Goal: Book appointment/travel/reservation

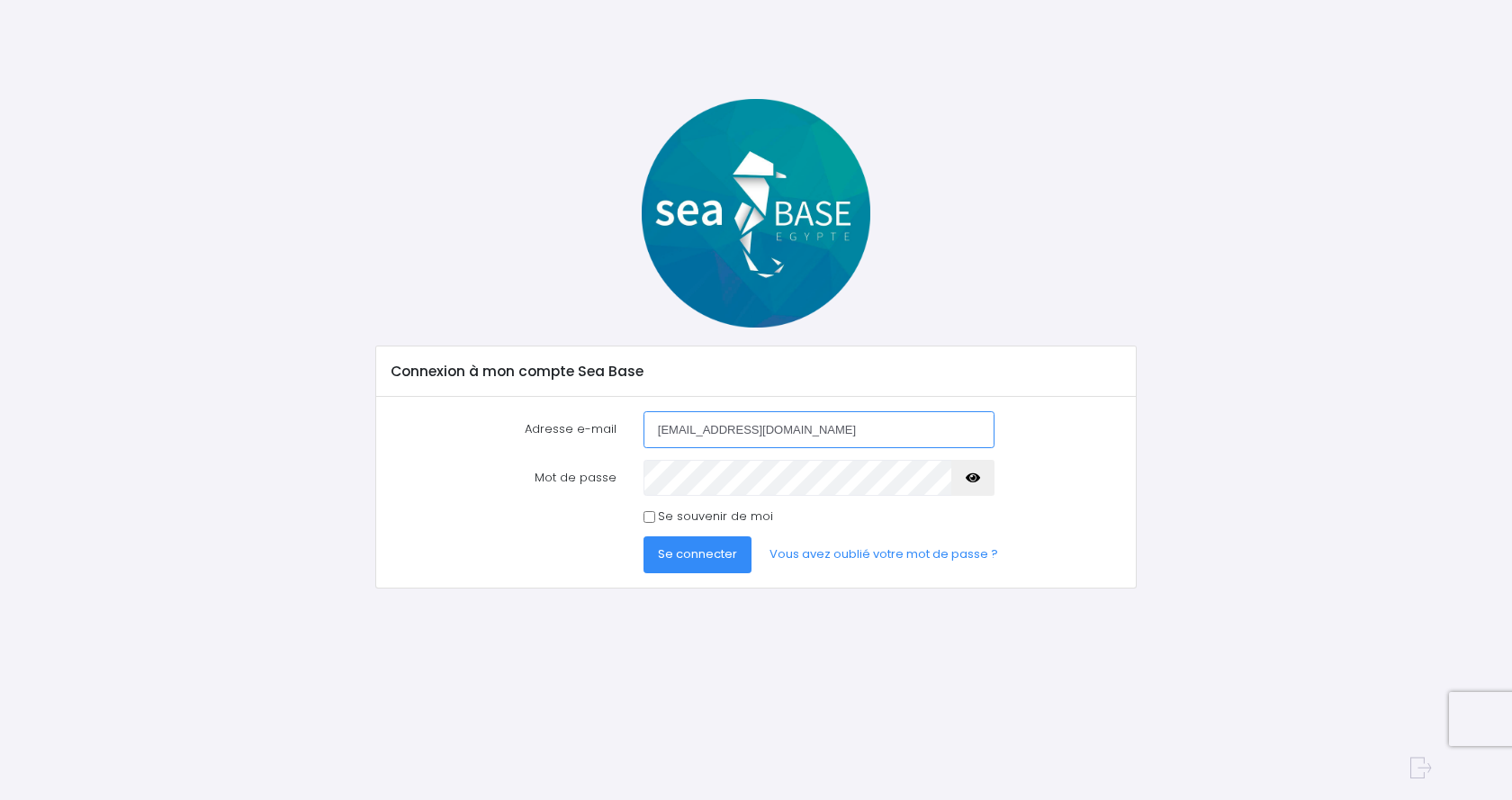
type input "[EMAIL_ADDRESS][DOMAIN_NAME]"
click at [646, 517] on input "Se souvenir de moi" at bounding box center [649, 517] width 11 height 11
checkbox input "true"
click at [691, 556] on span "Se connecter" at bounding box center [697, 553] width 79 height 17
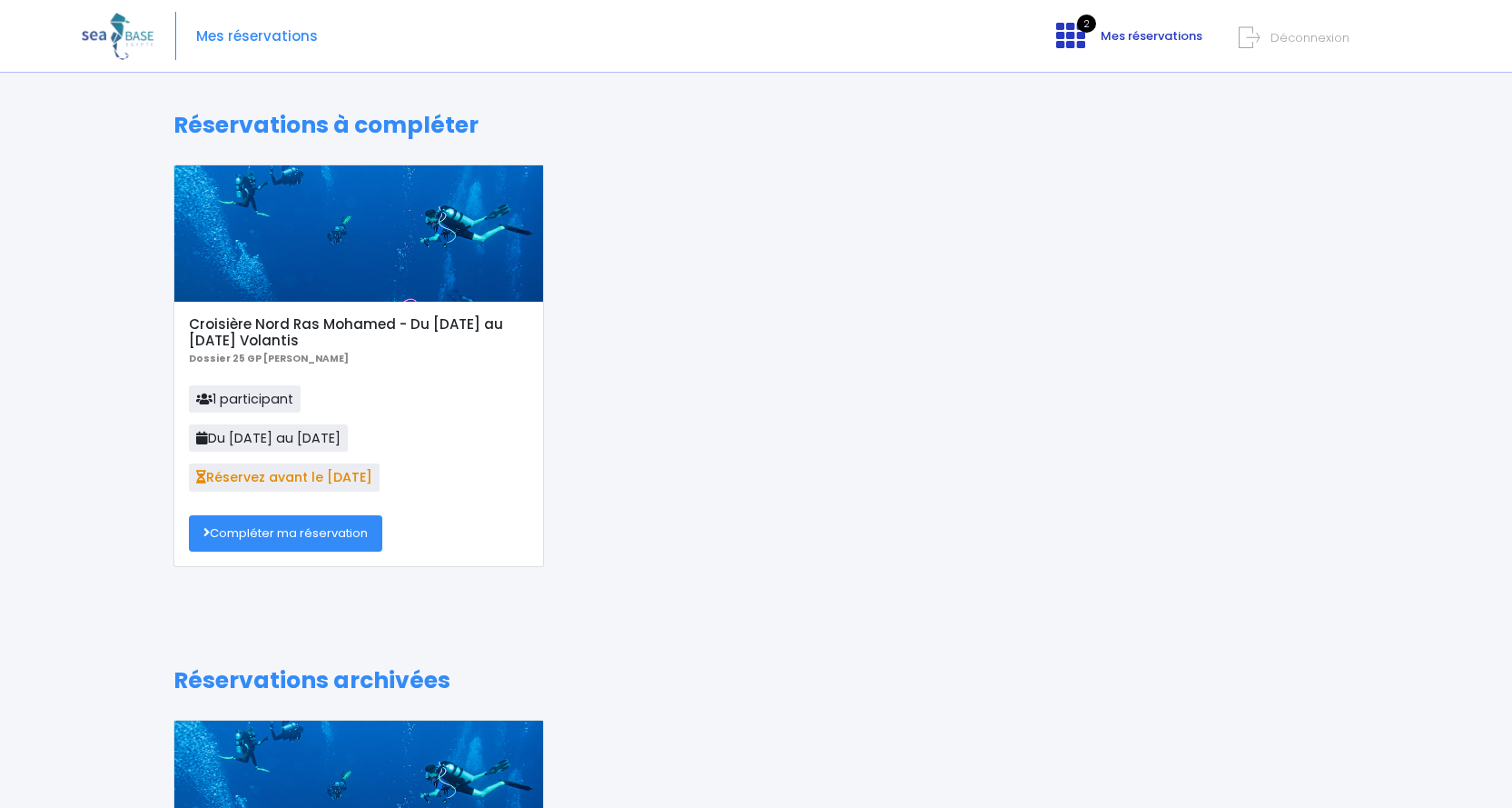
click at [1109, 39] on span "Mes réservations" at bounding box center [1151, 36] width 101 height 17
click at [295, 534] on link "Compléter ma réservation" at bounding box center [286, 534] width 193 height 37
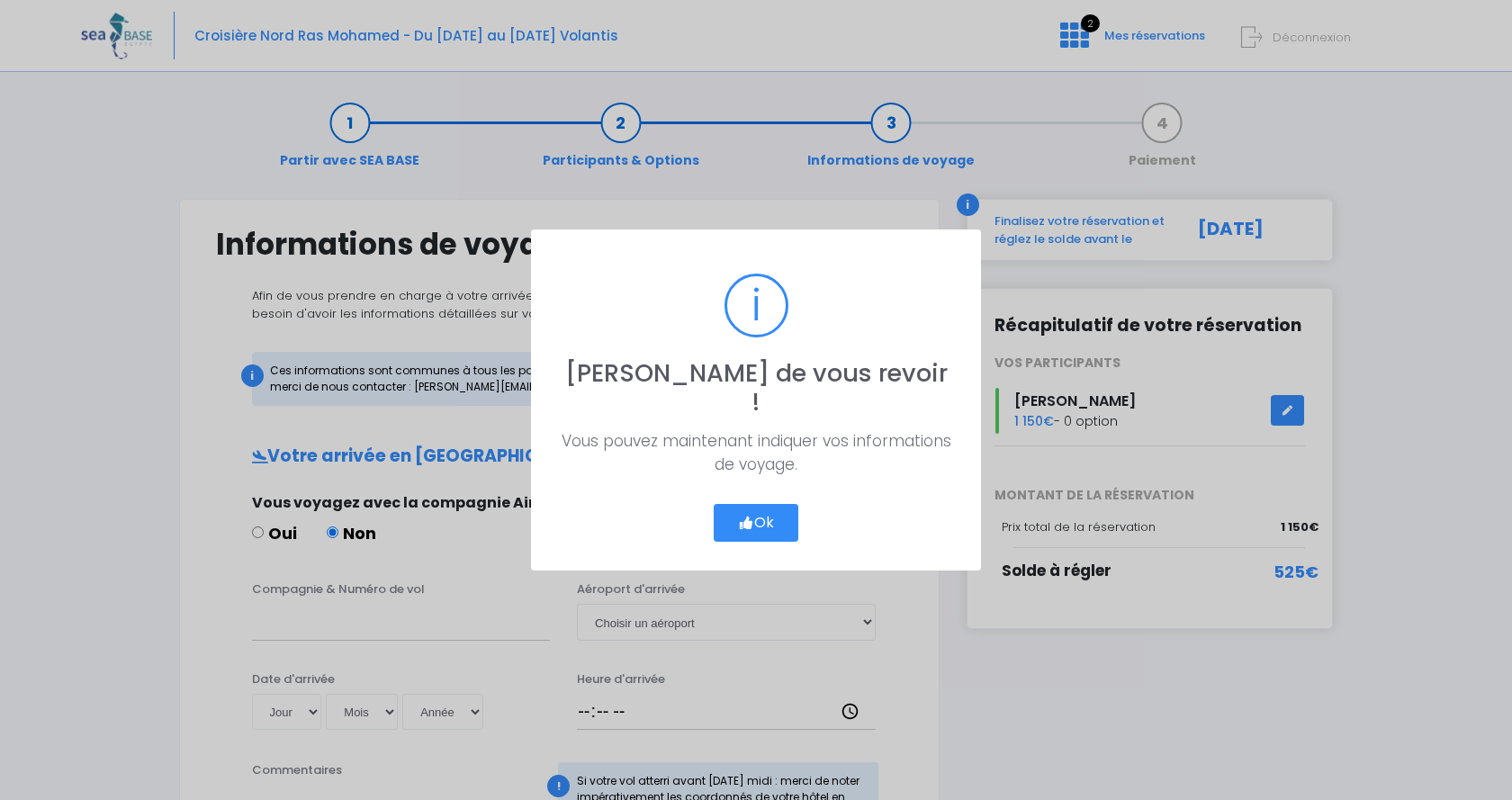
click at [754, 504] on button "Ok" at bounding box center [756, 523] width 84 height 38
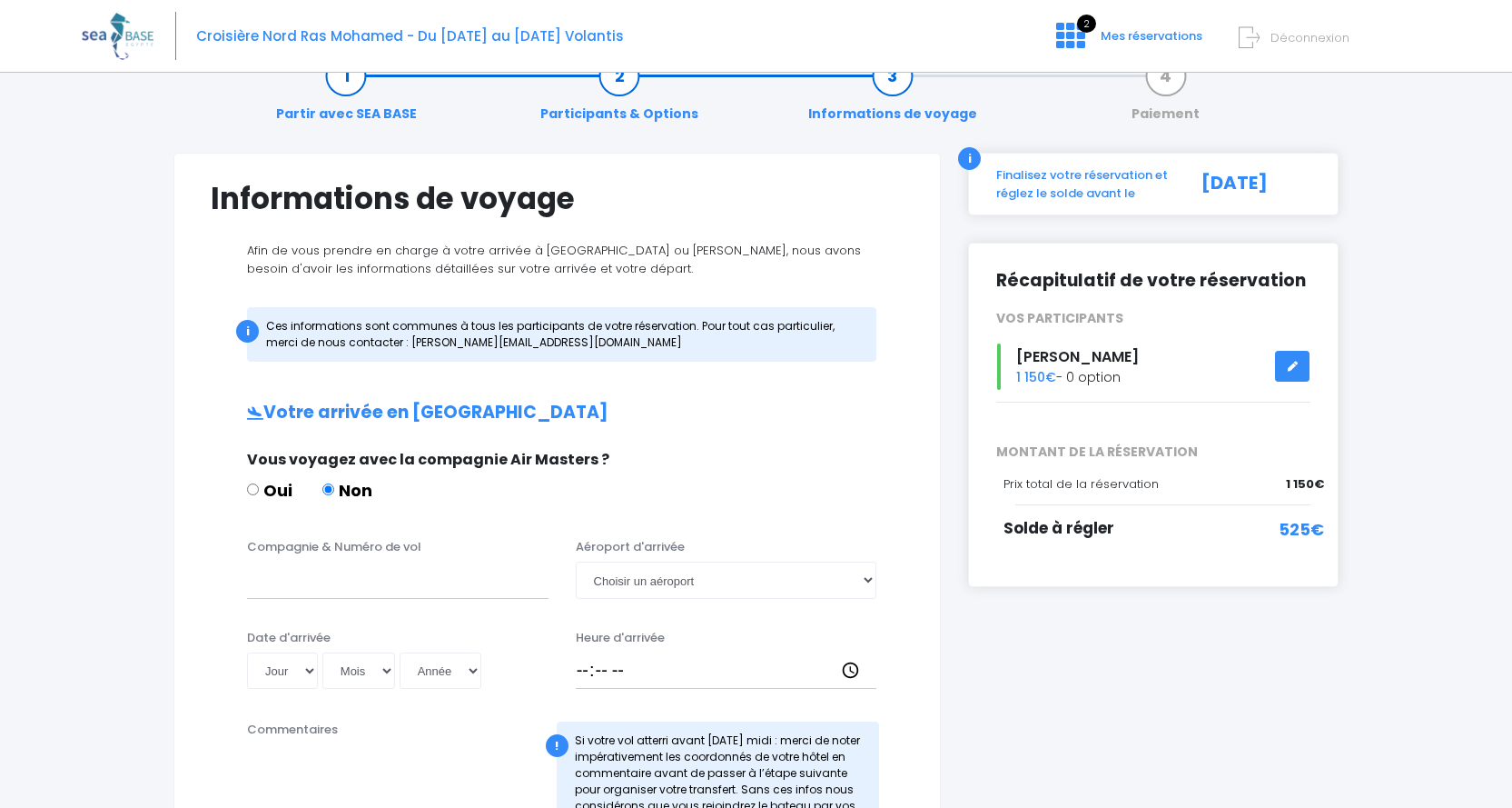
scroll to position [91, 0]
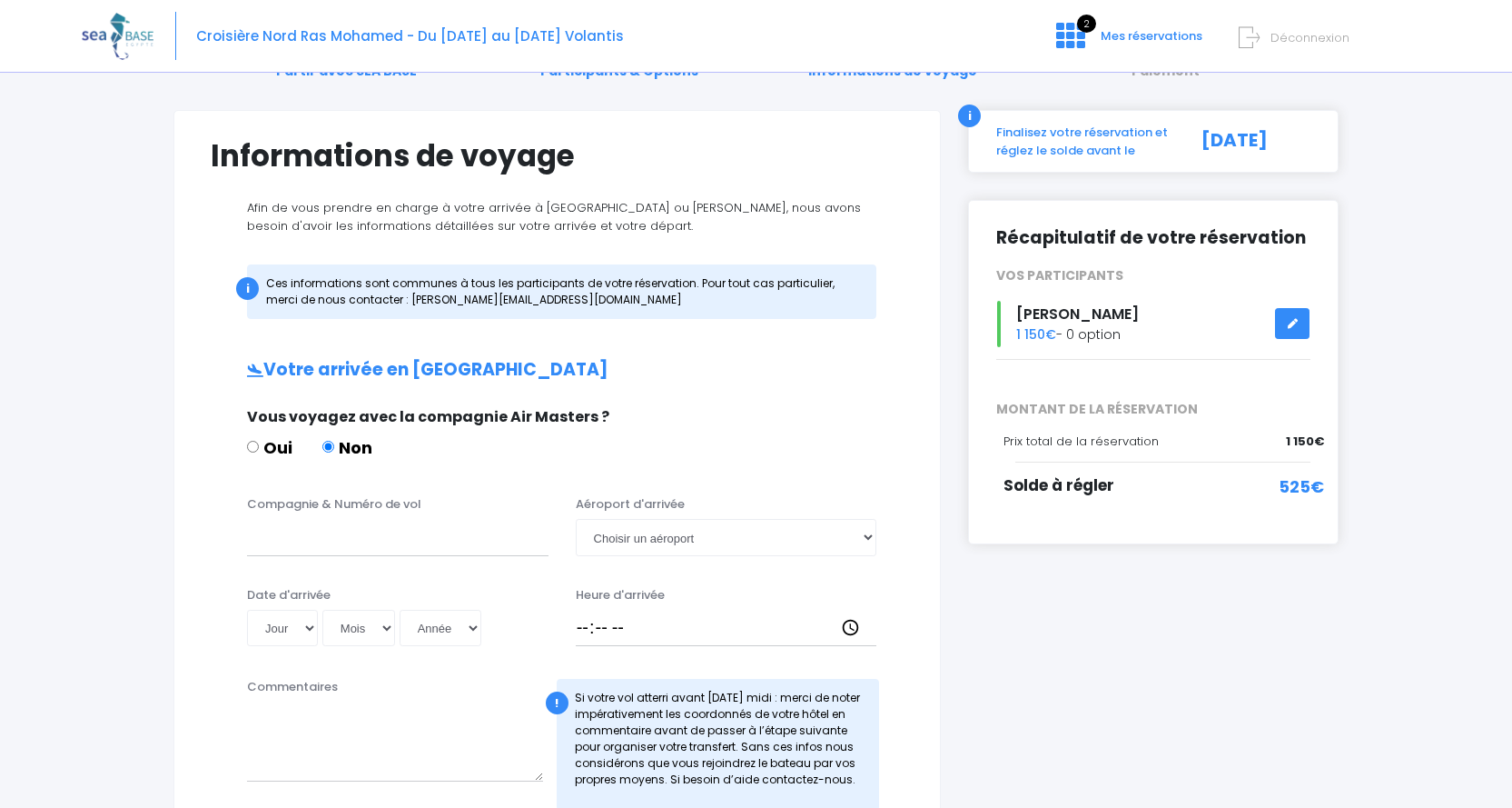
click at [1291, 323] on icon at bounding box center [1292, 323] width 13 height 0
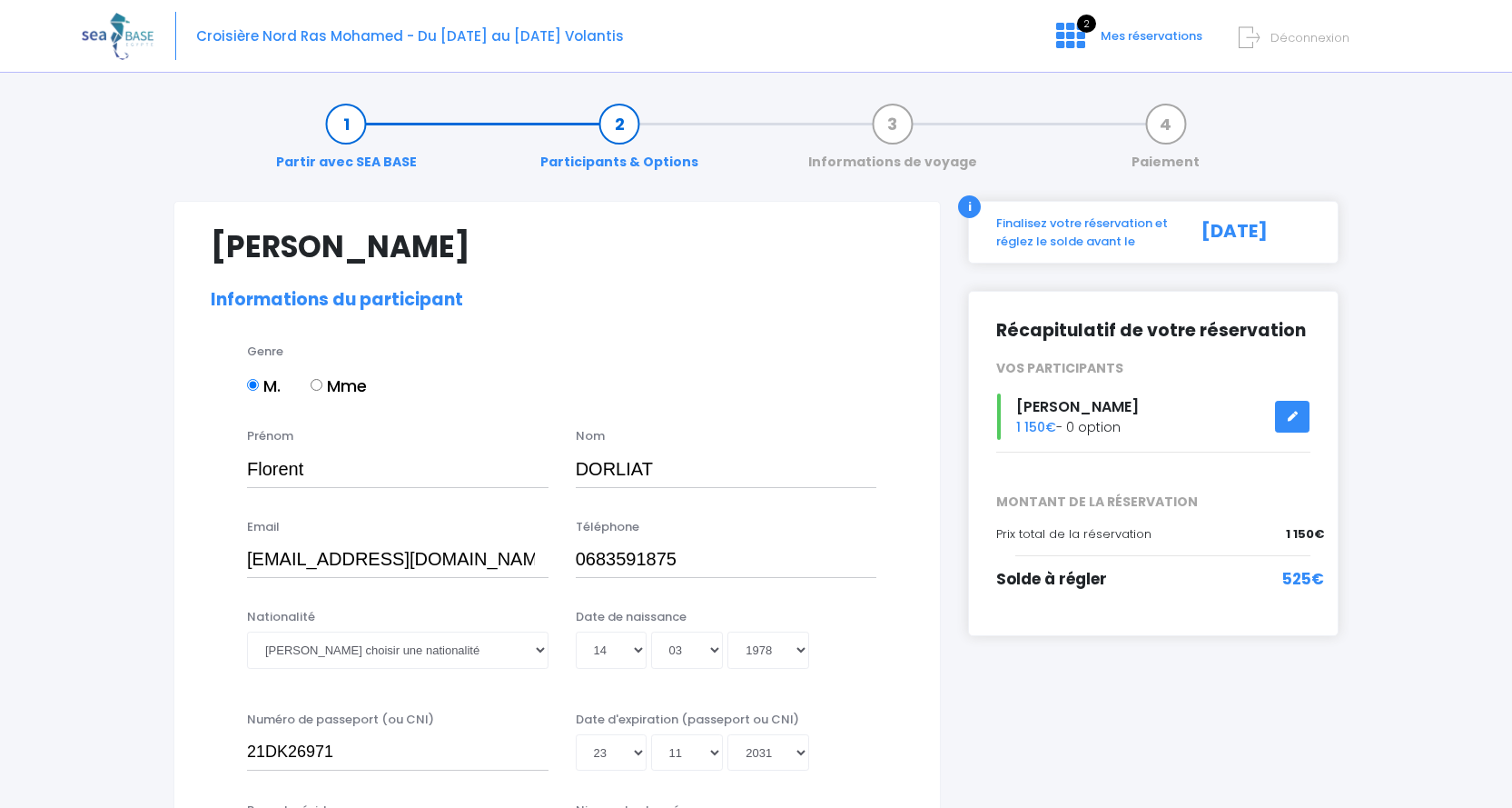
select select "N4"
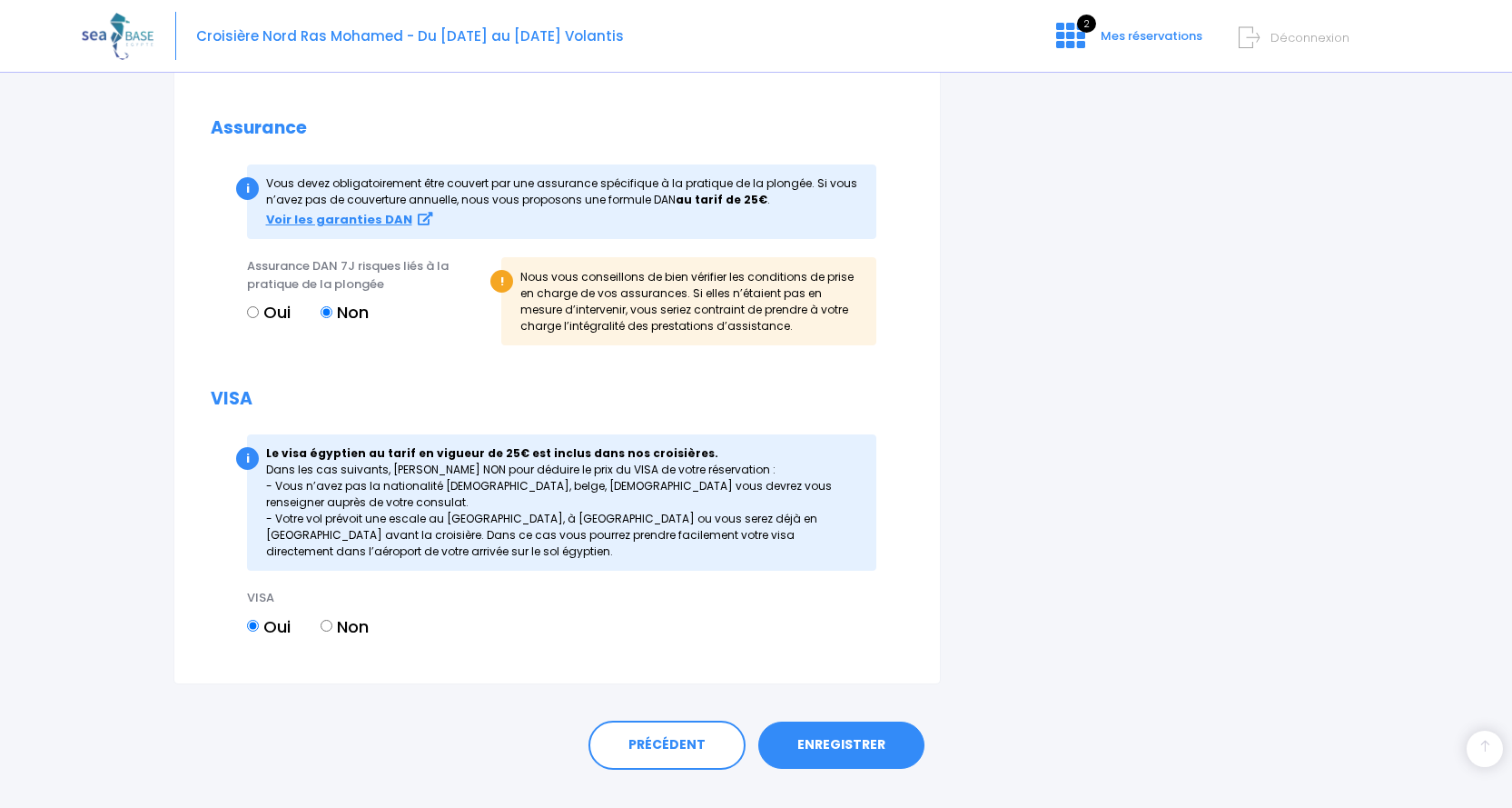
scroll to position [1779, 0]
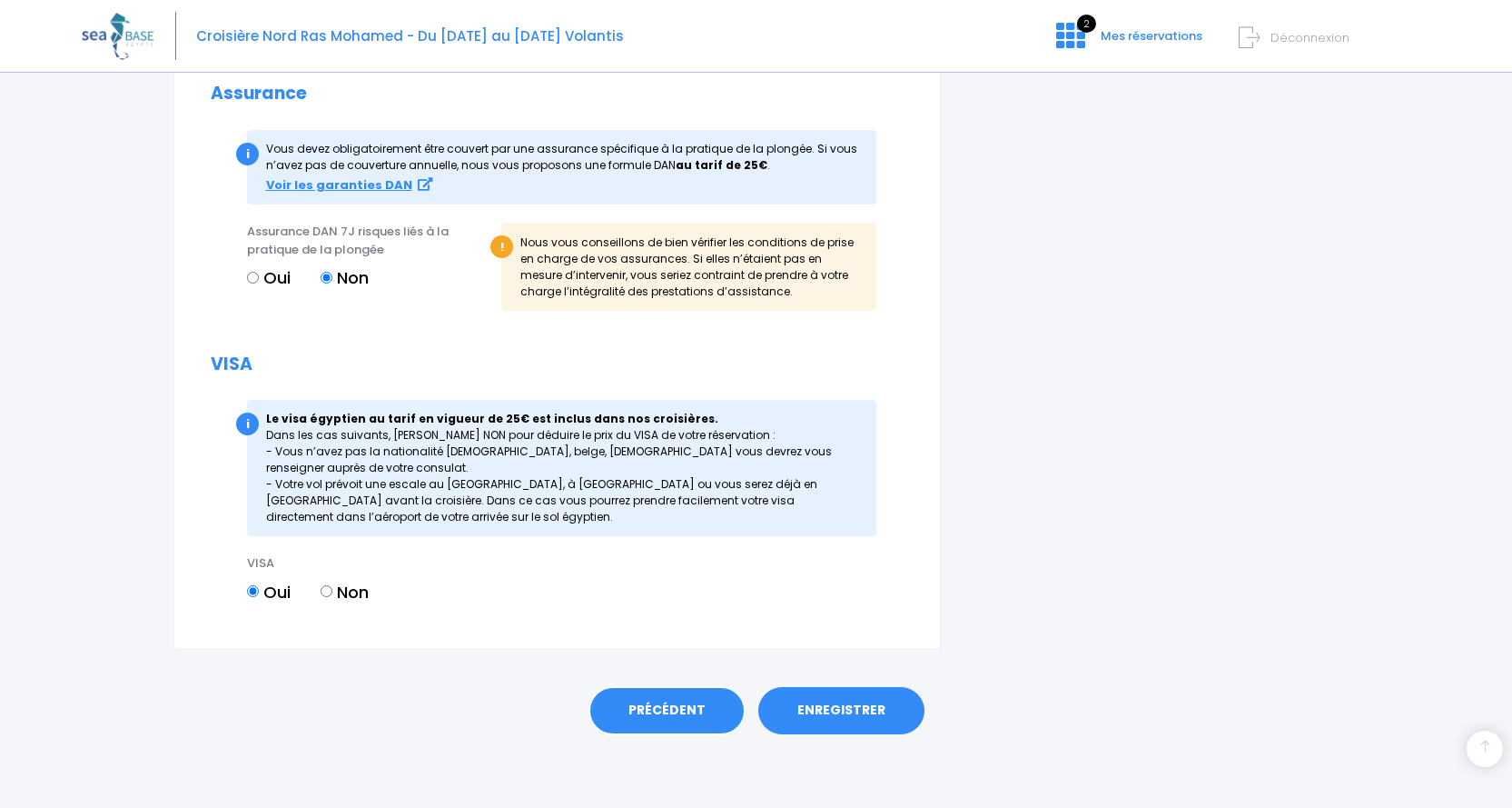
click at [690, 711] on link "PRÉCÉDENT" at bounding box center [667, 710] width 157 height 49
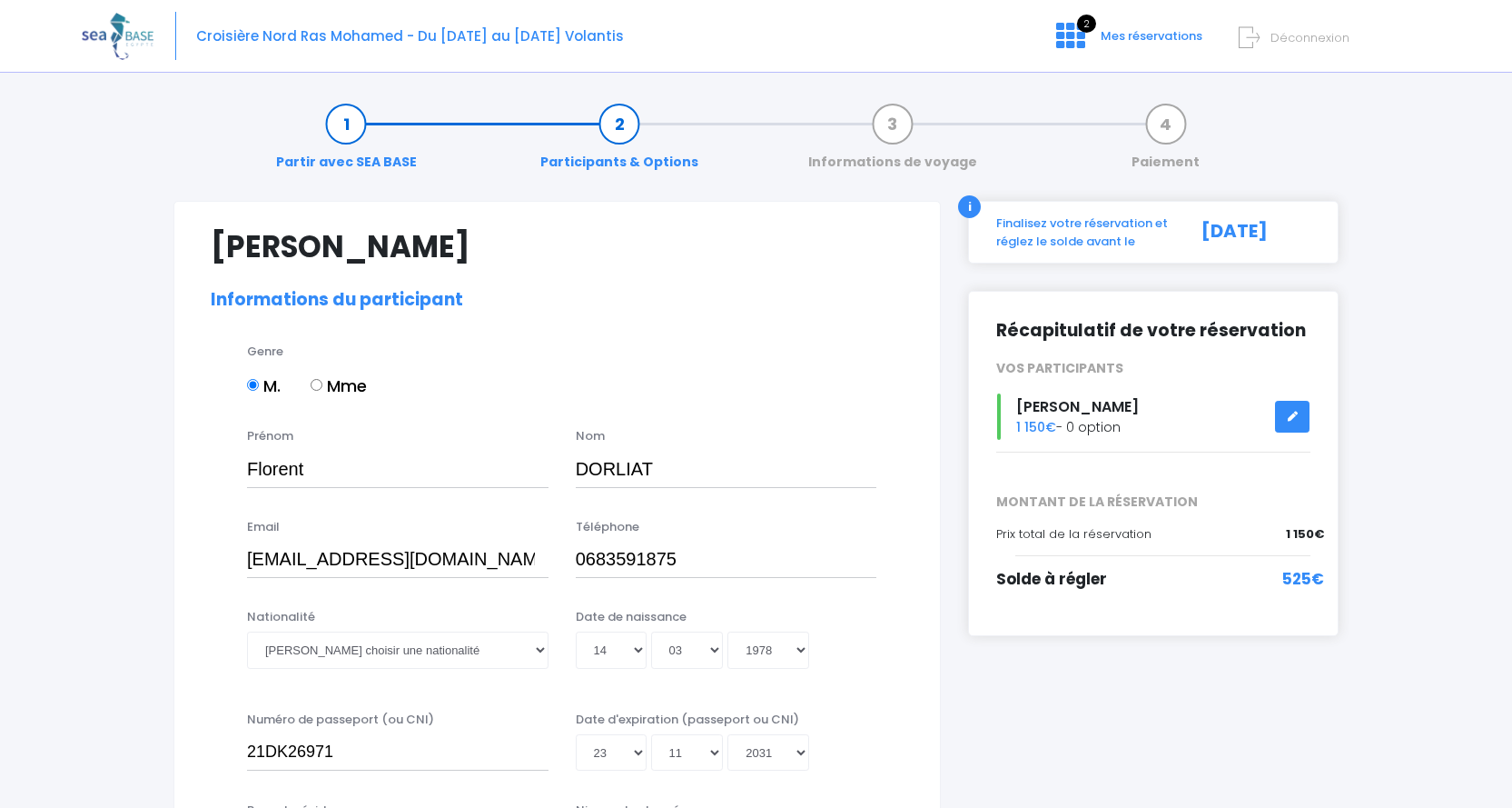
select select "N4"
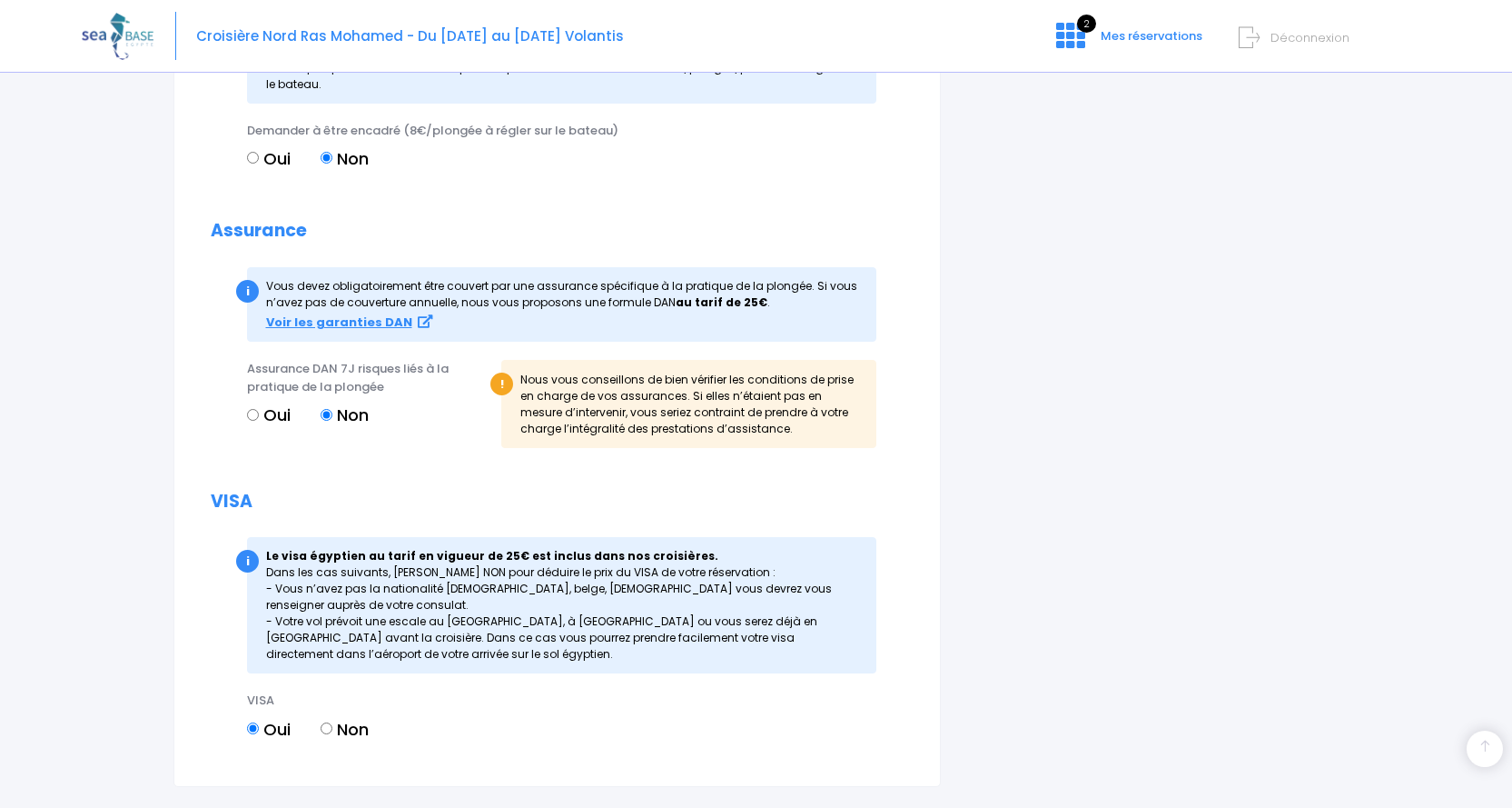
scroll to position [1779, 0]
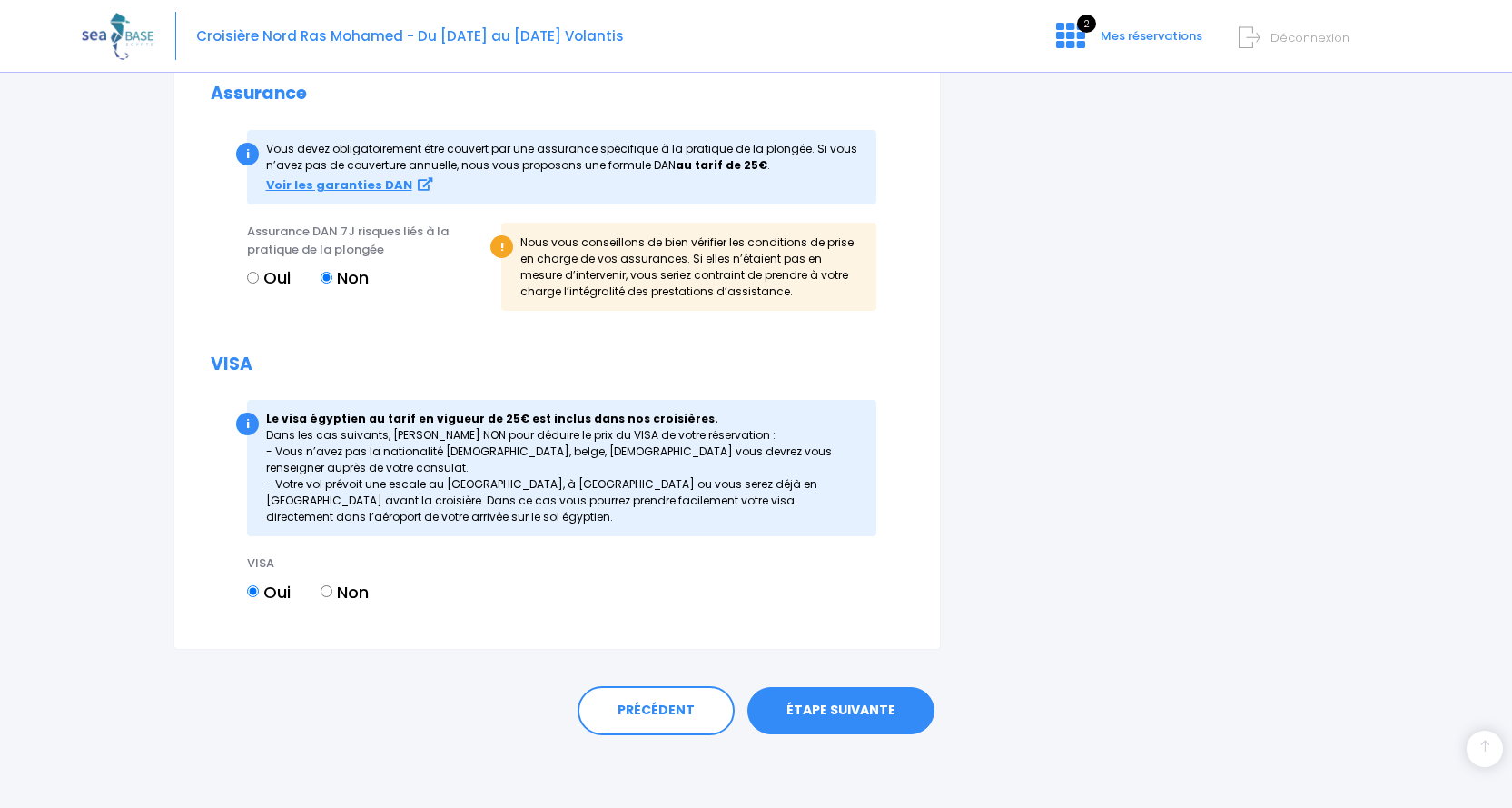
click at [845, 719] on link "ÉTAPE SUIVANTE" at bounding box center [841, 710] width 187 height 47
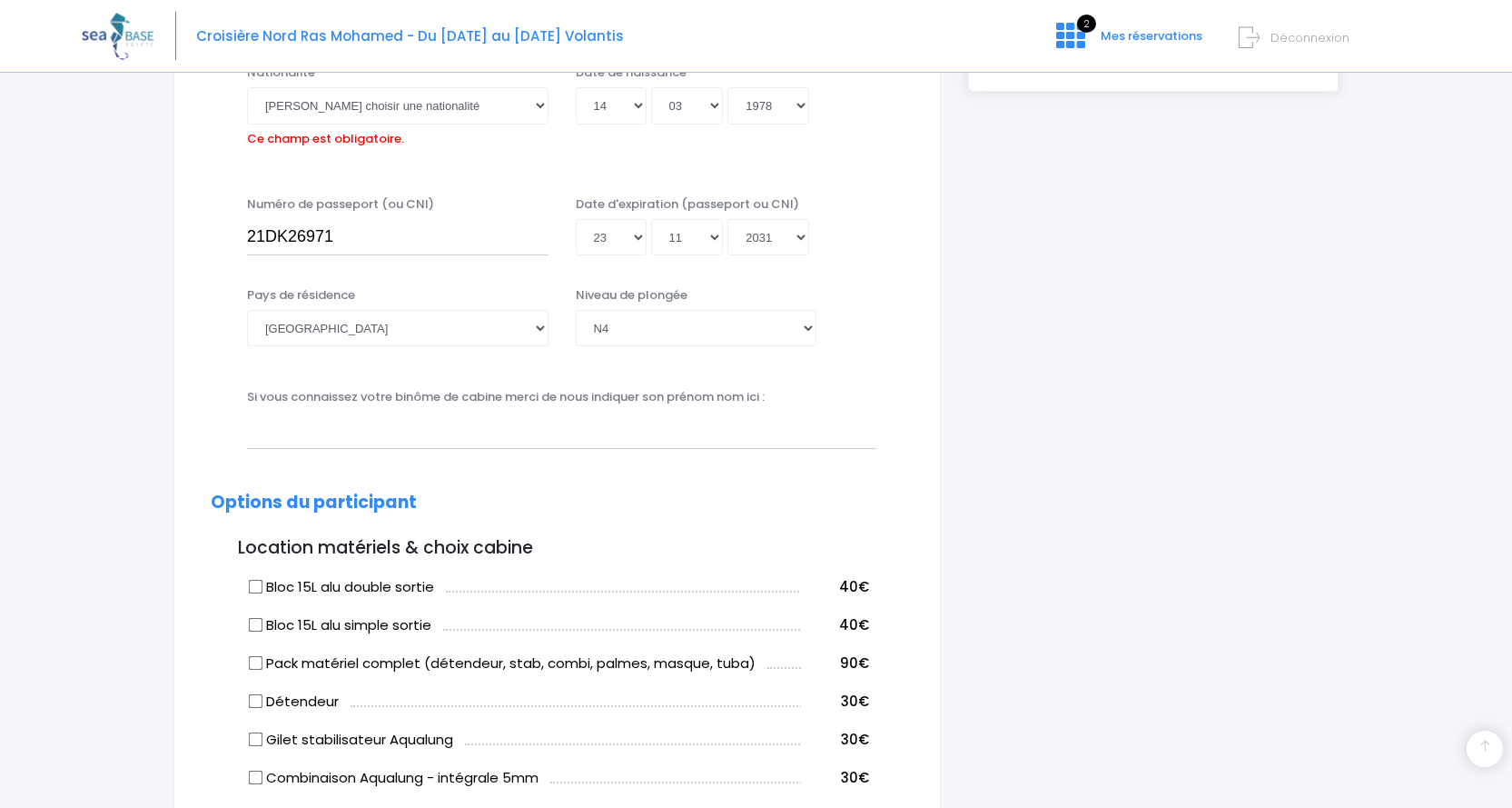
scroll to position [450, 0]
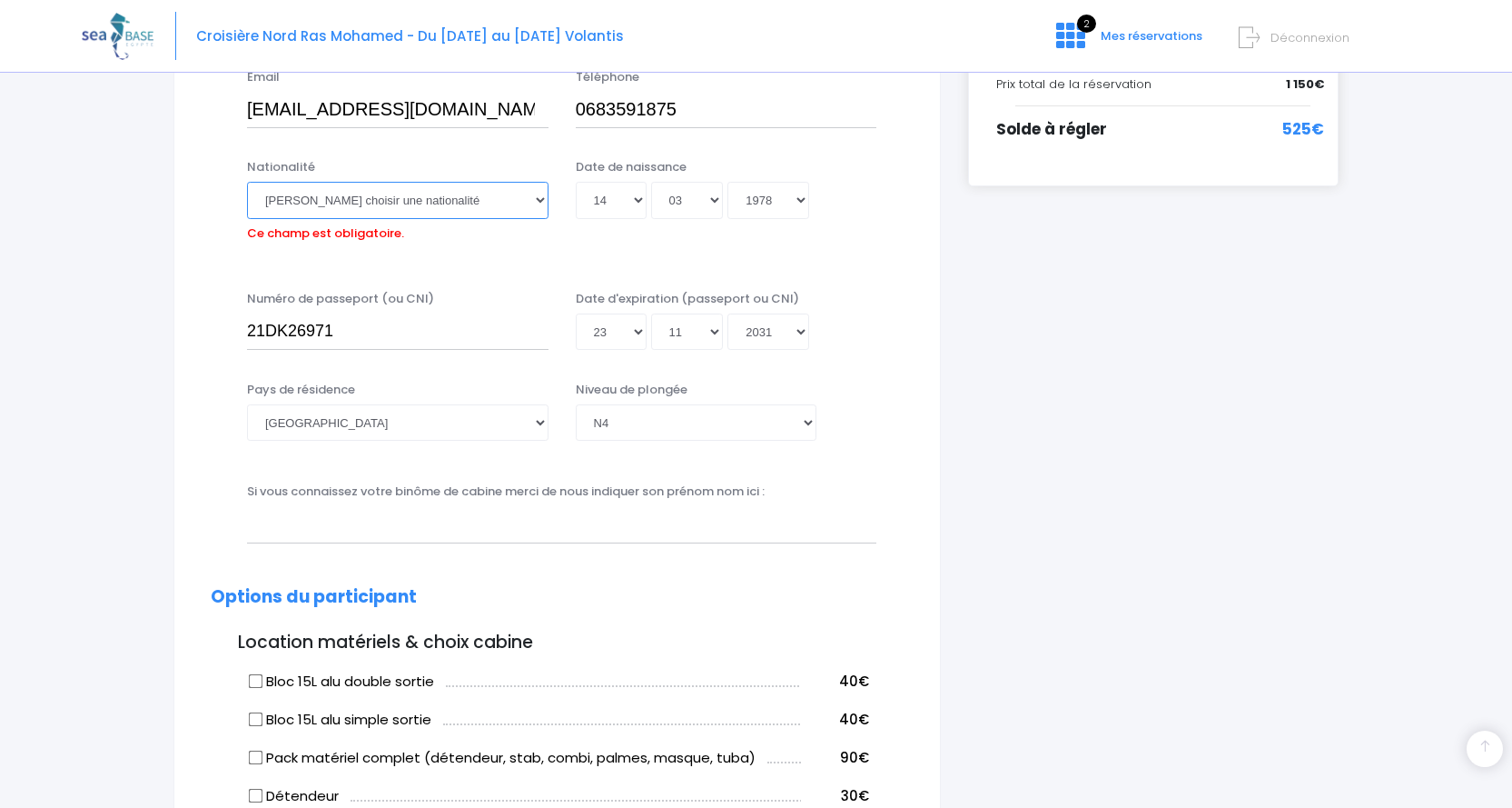
click at [536, 194] on select "Veuillez choisir une nationalité Afghane Albanaise Algerienne Allemande America…" at bounding box center [398, 200] width 302 height 37
select select "Française"
click at [247, 181] on select "Veuillez choisir une nationalité Afghane Albanaise Algerienne Allemande America…" at bounding box center [398, 200] width 302 height 37
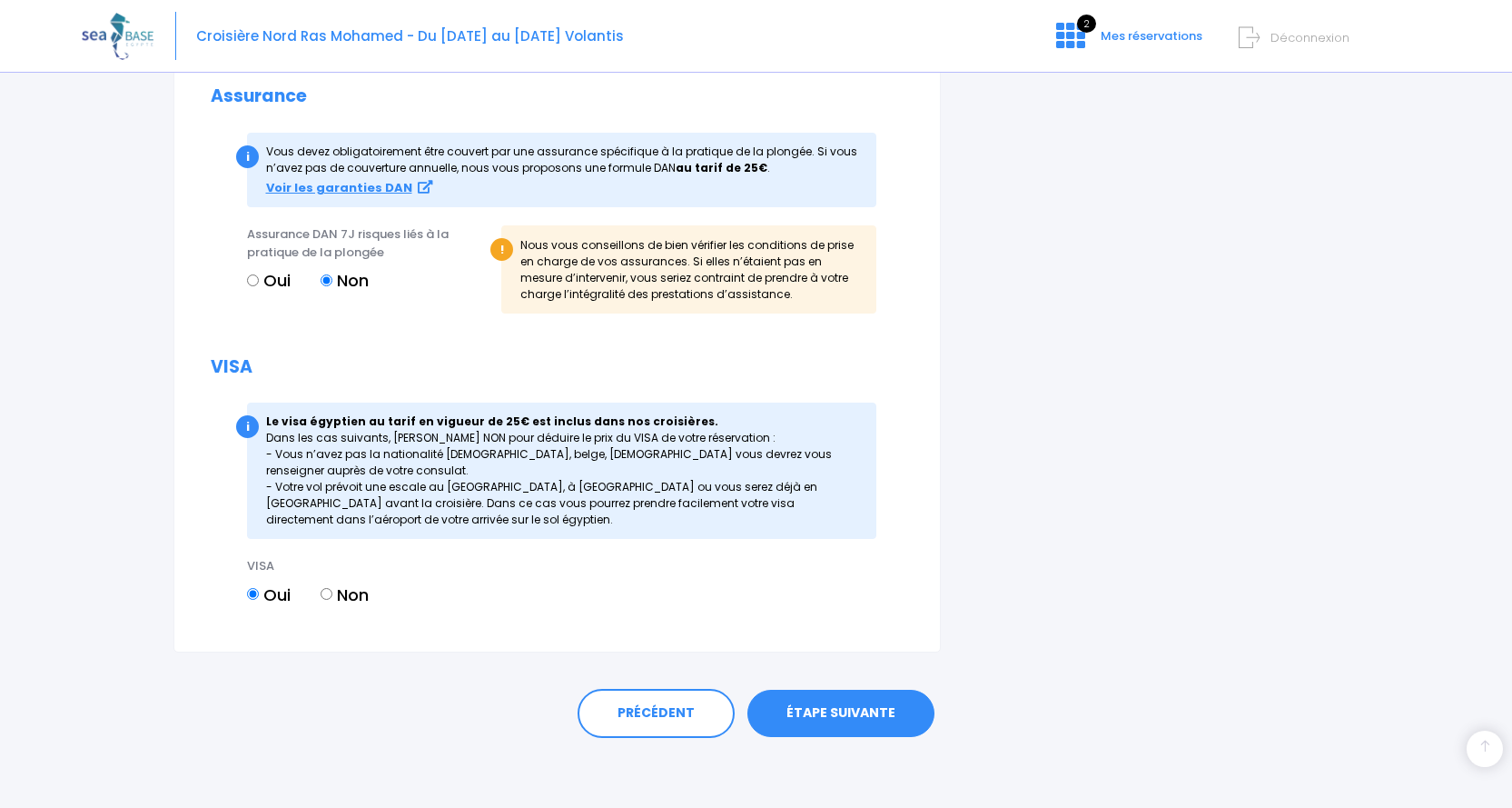
scroll to position [1779, 0]
click at [837, 722] on link "ÉTAPE SUIVANTE" at bounding box center [841, 710] width 187 height 47
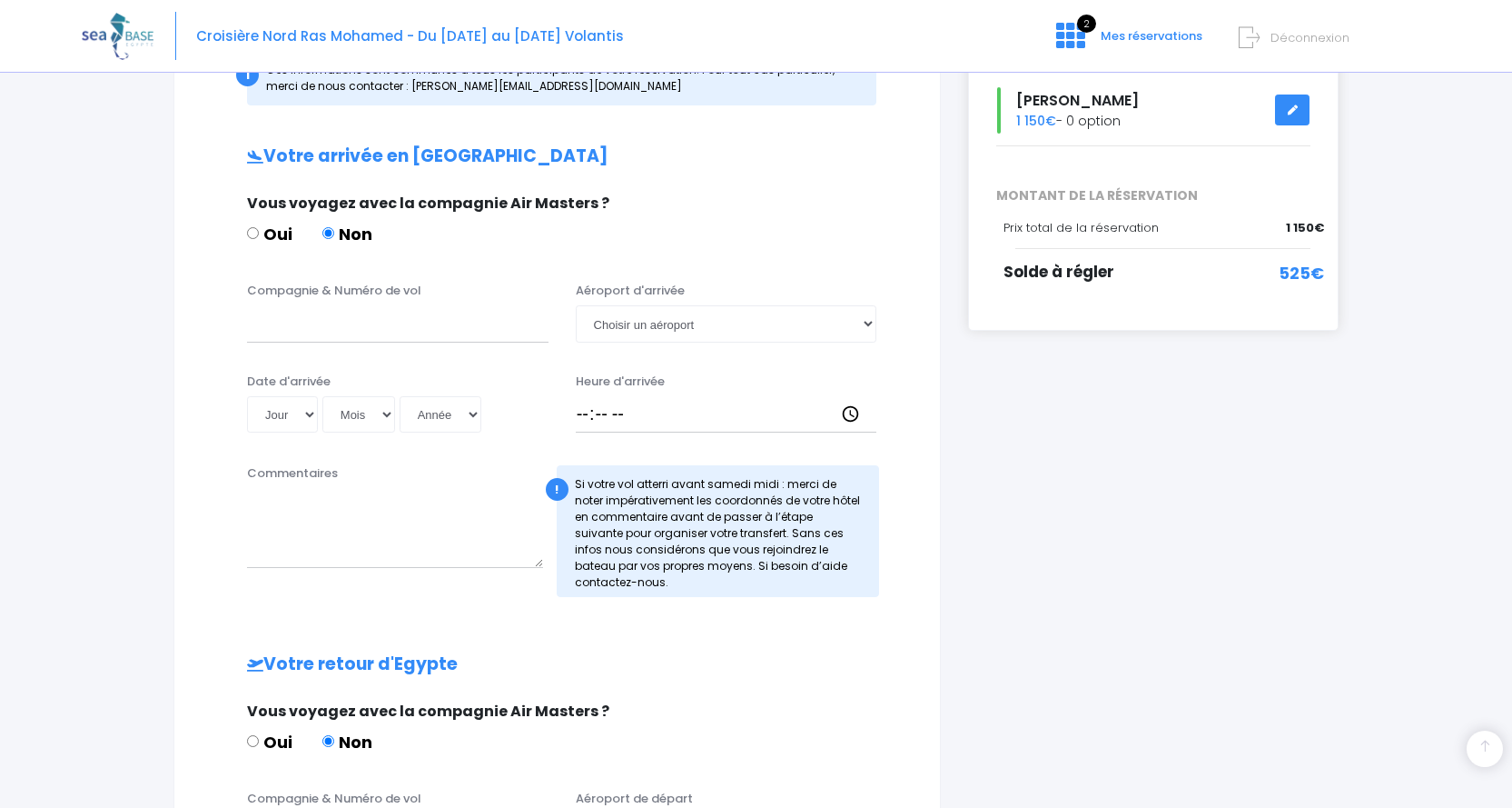
scroll to position [272, 0]
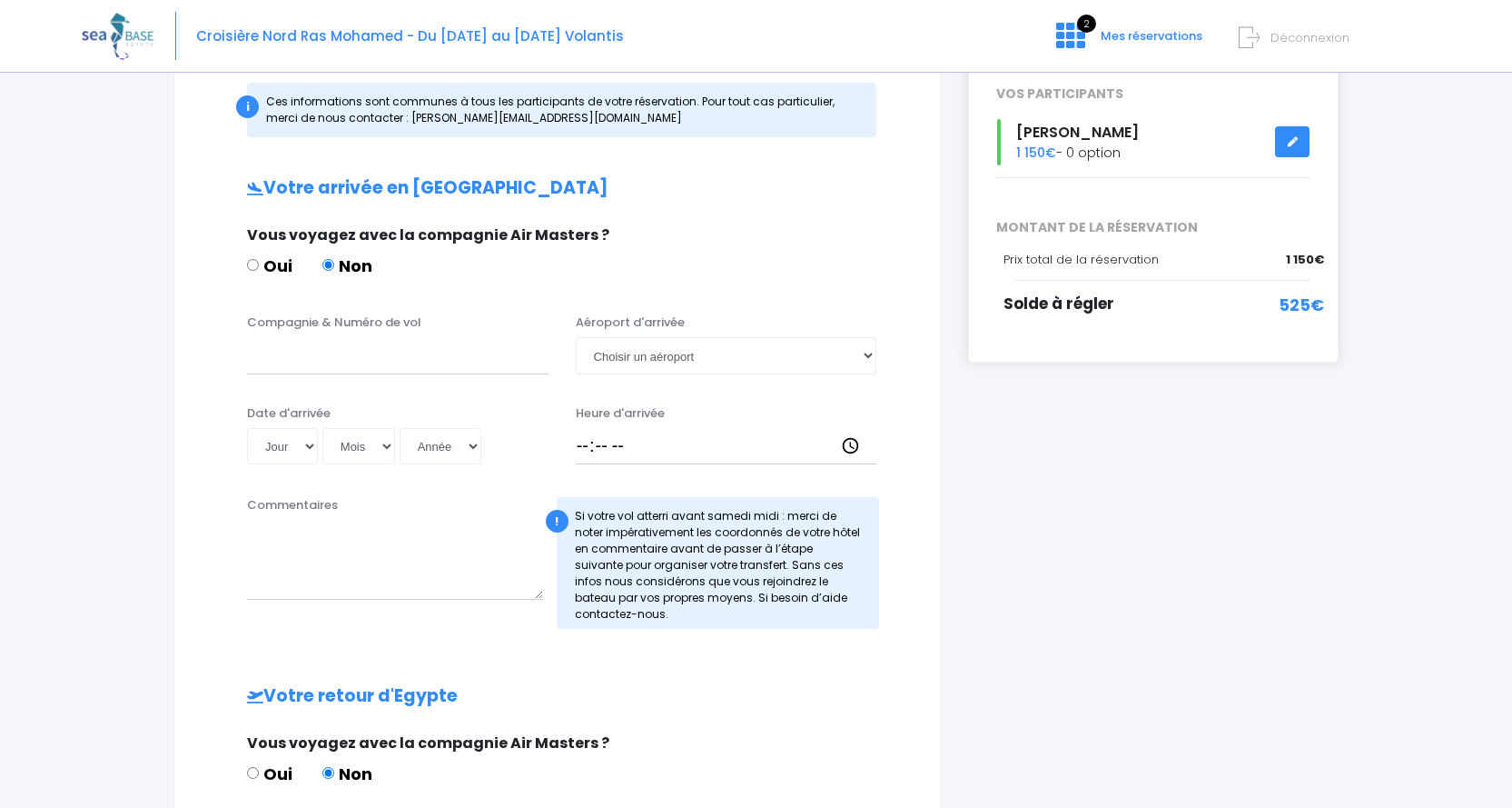
click at [253, 266] on input "Oui" at bounding box center [253, 265] width 12 height 12
radio input "true"
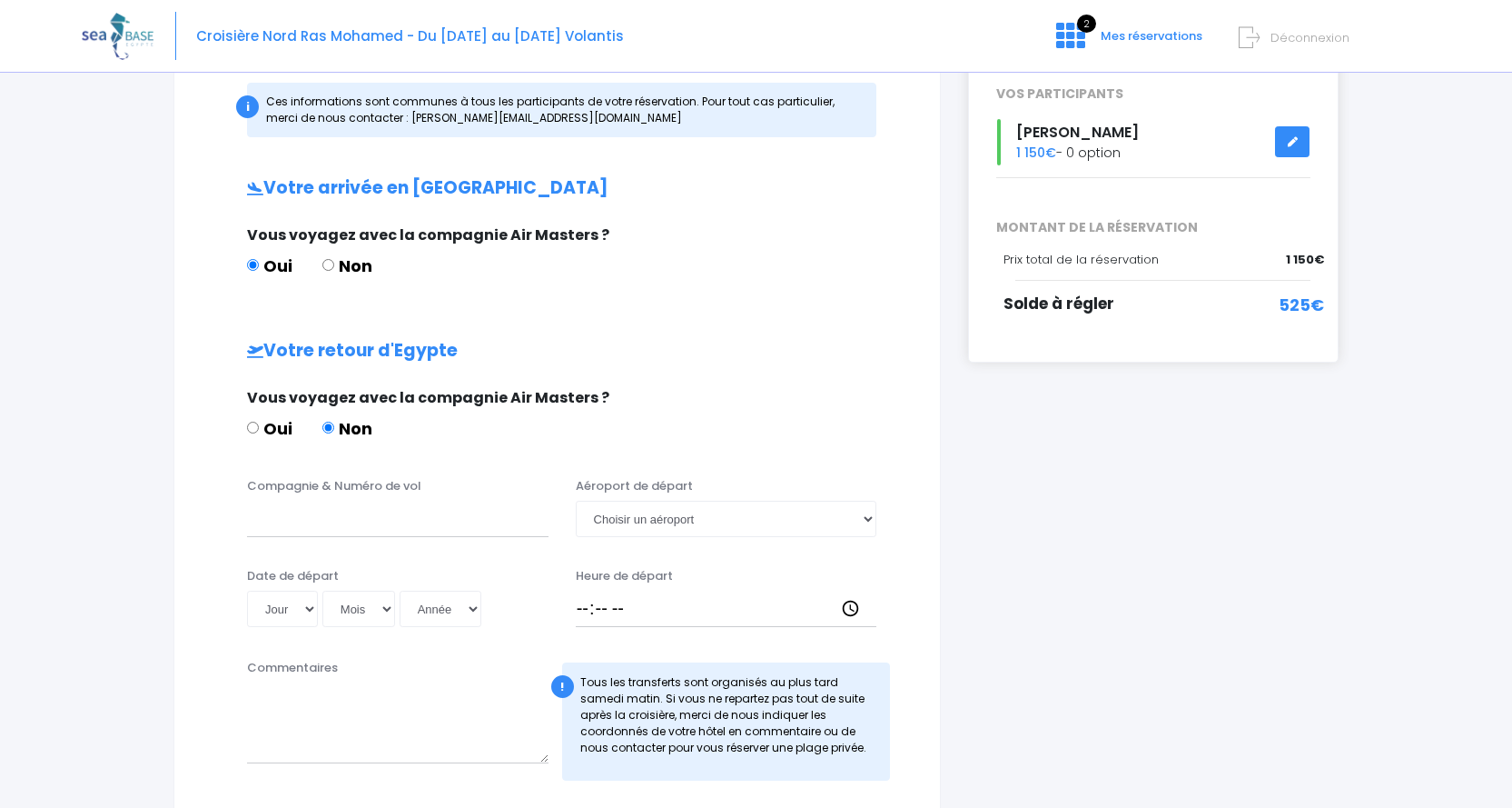
click at [252, 428] on input "Oui" at bounding box center [253, 428] width 12 height 12
radio input "true"
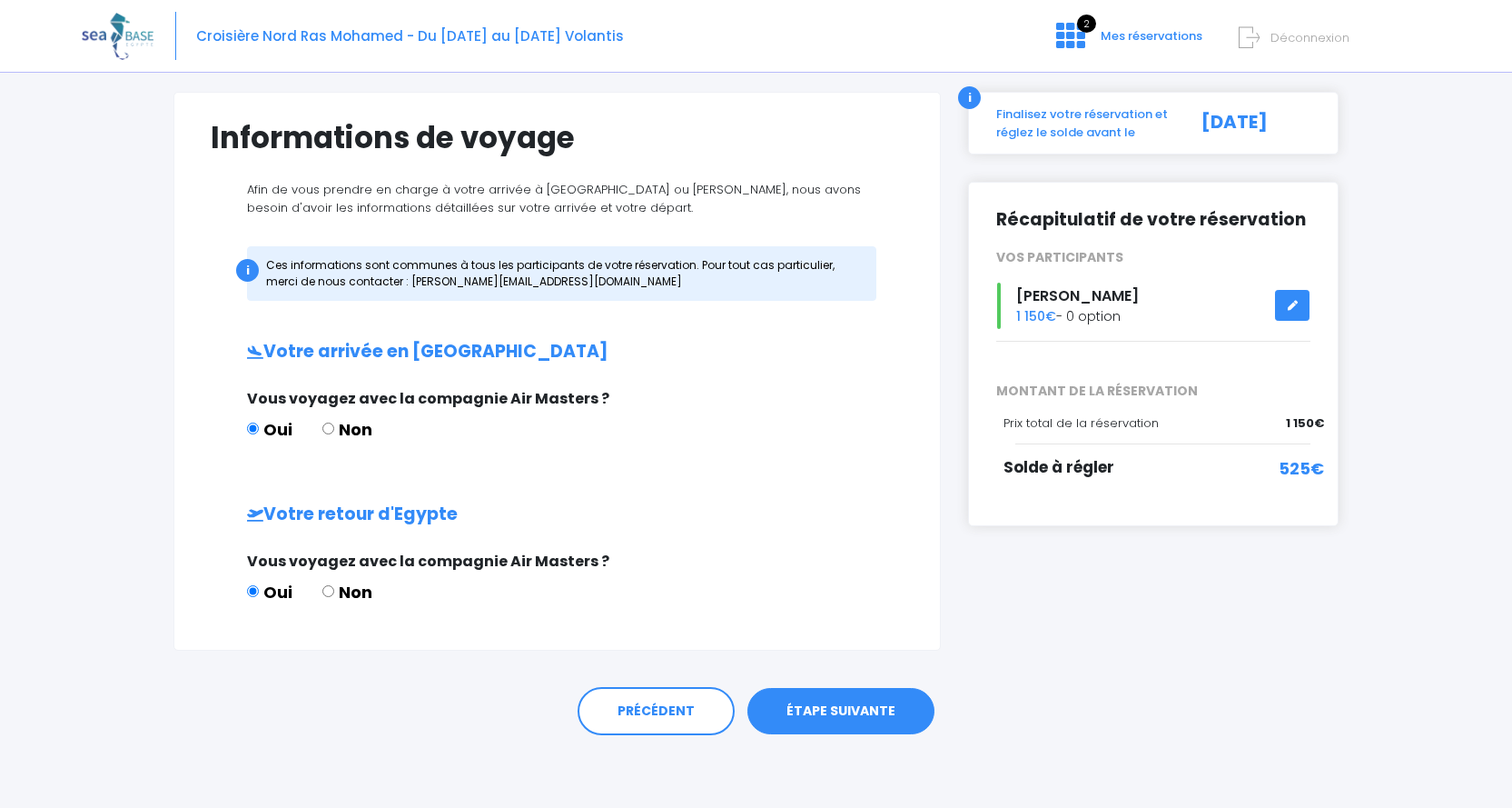
click at [873, 712] on link "ÉTAPE SUIVANTE" at bounding box center [841, 711] width 187 height 47
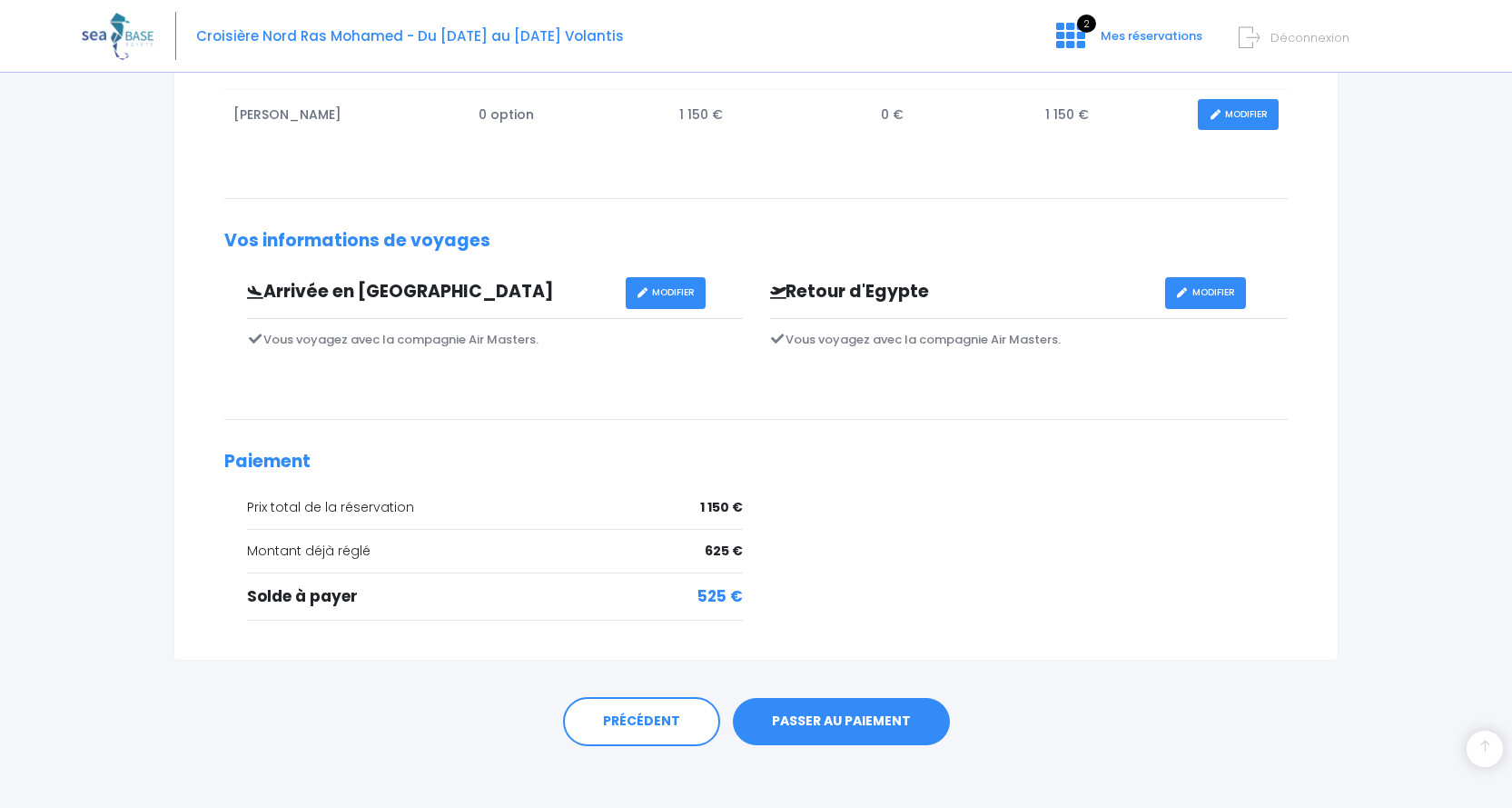
scroll to position [386, 0]
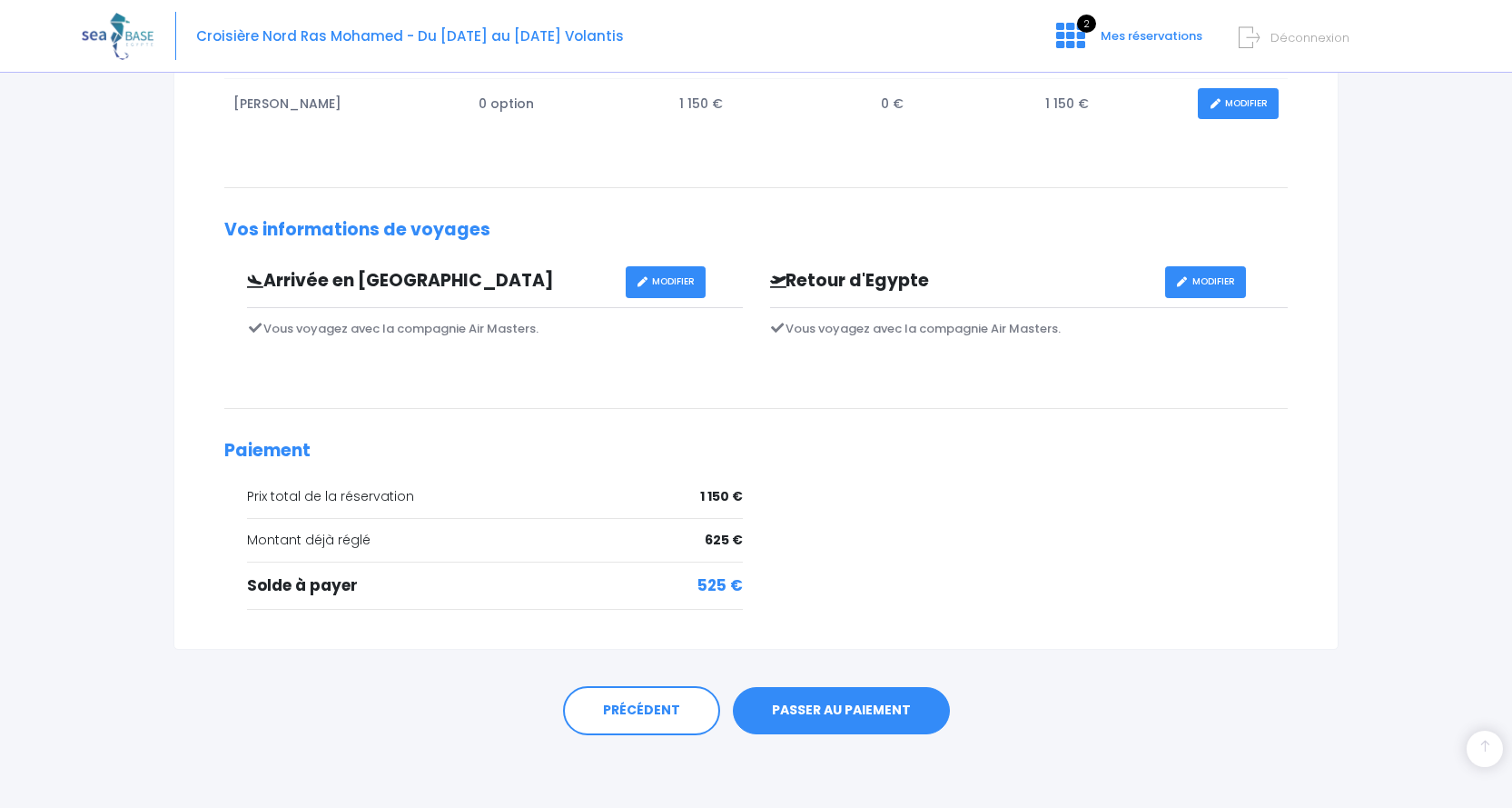
click at [838, 713] on link "PASSER AU PAIEMENT" at bounding box center [841, 710] width 217 height 47
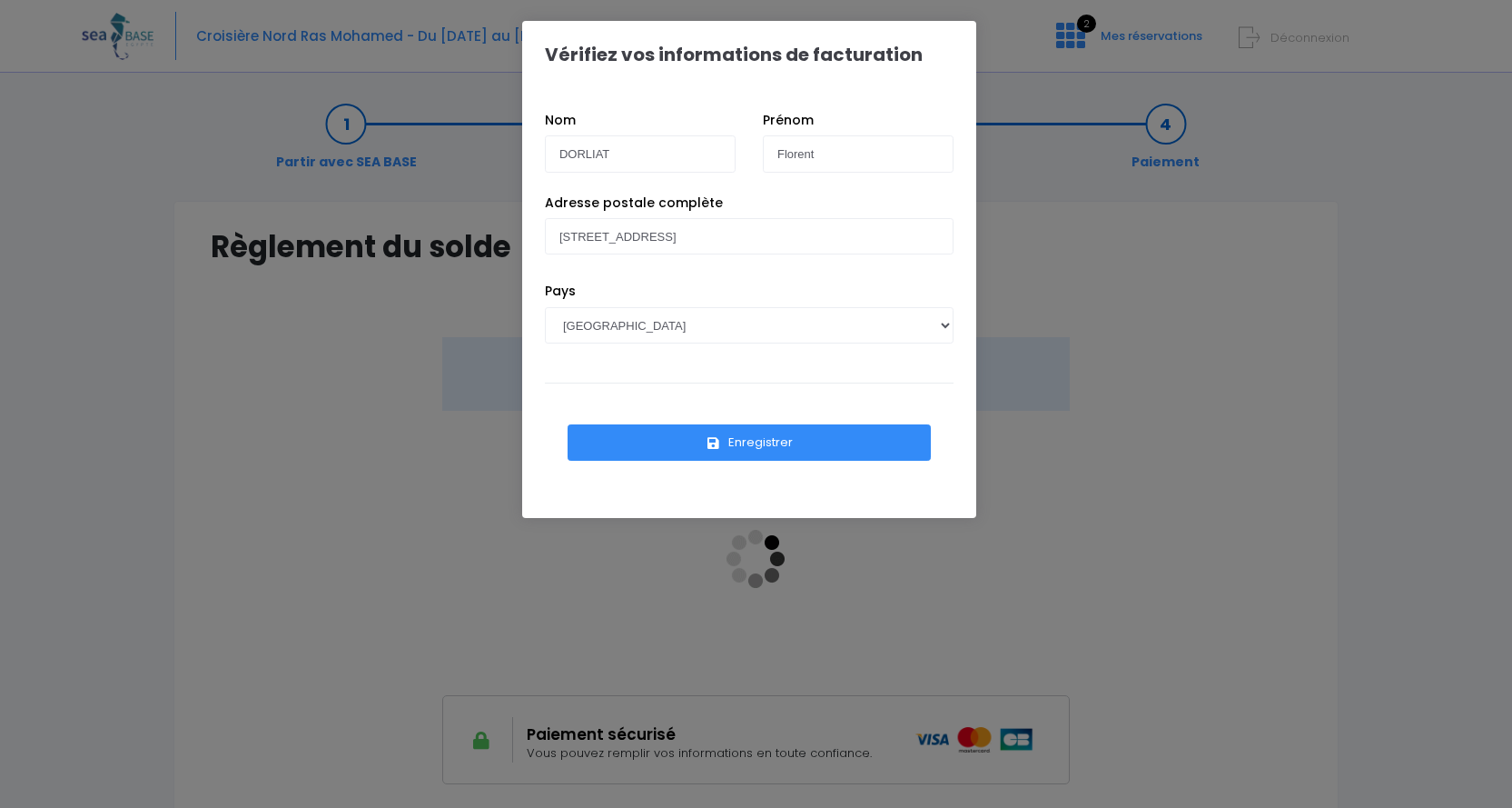
click at [760, 439] on button "Enregistrer" at bounding box center [749, 443] width 364 height 37
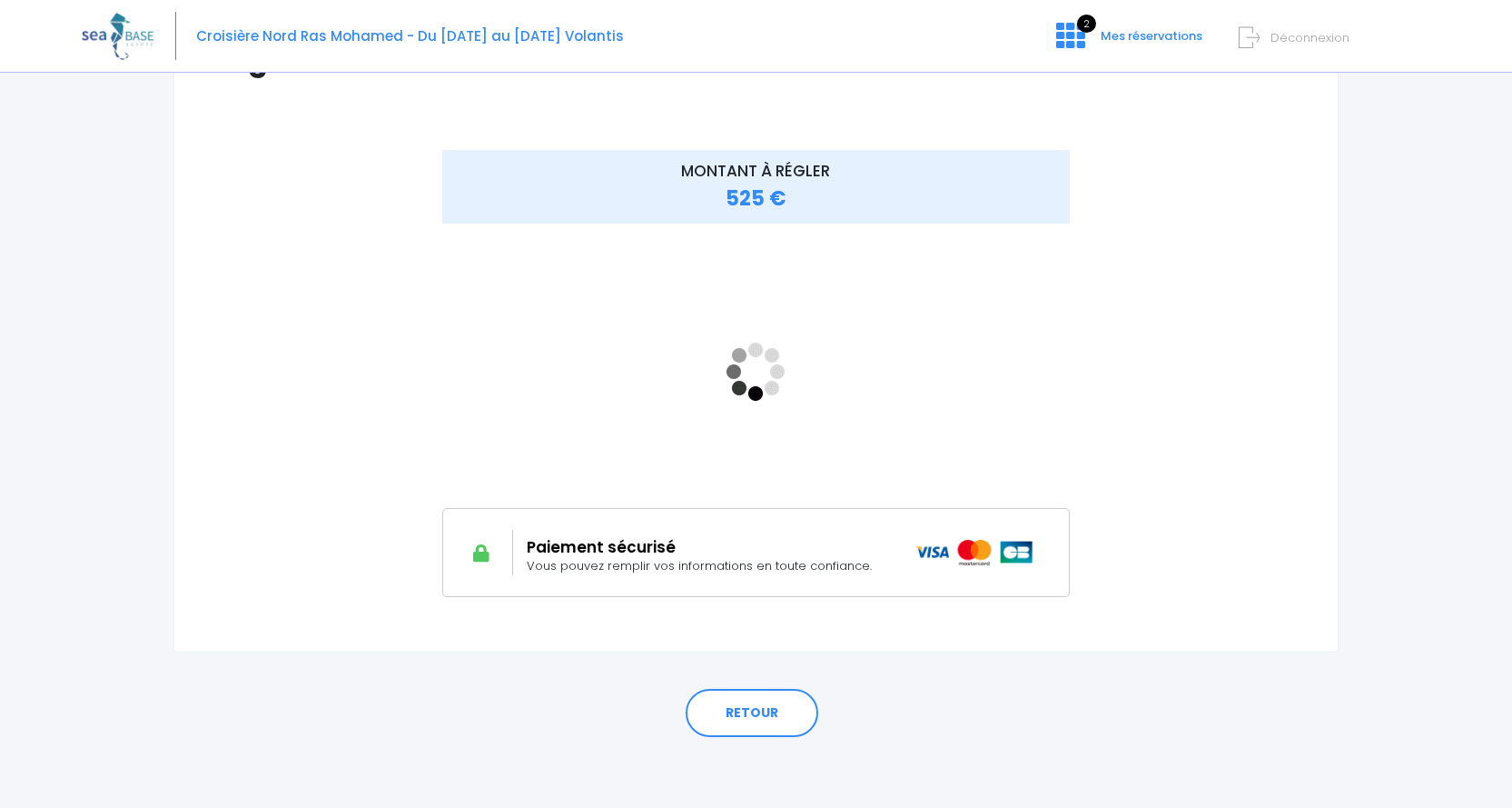
scroll to position [189, 0]
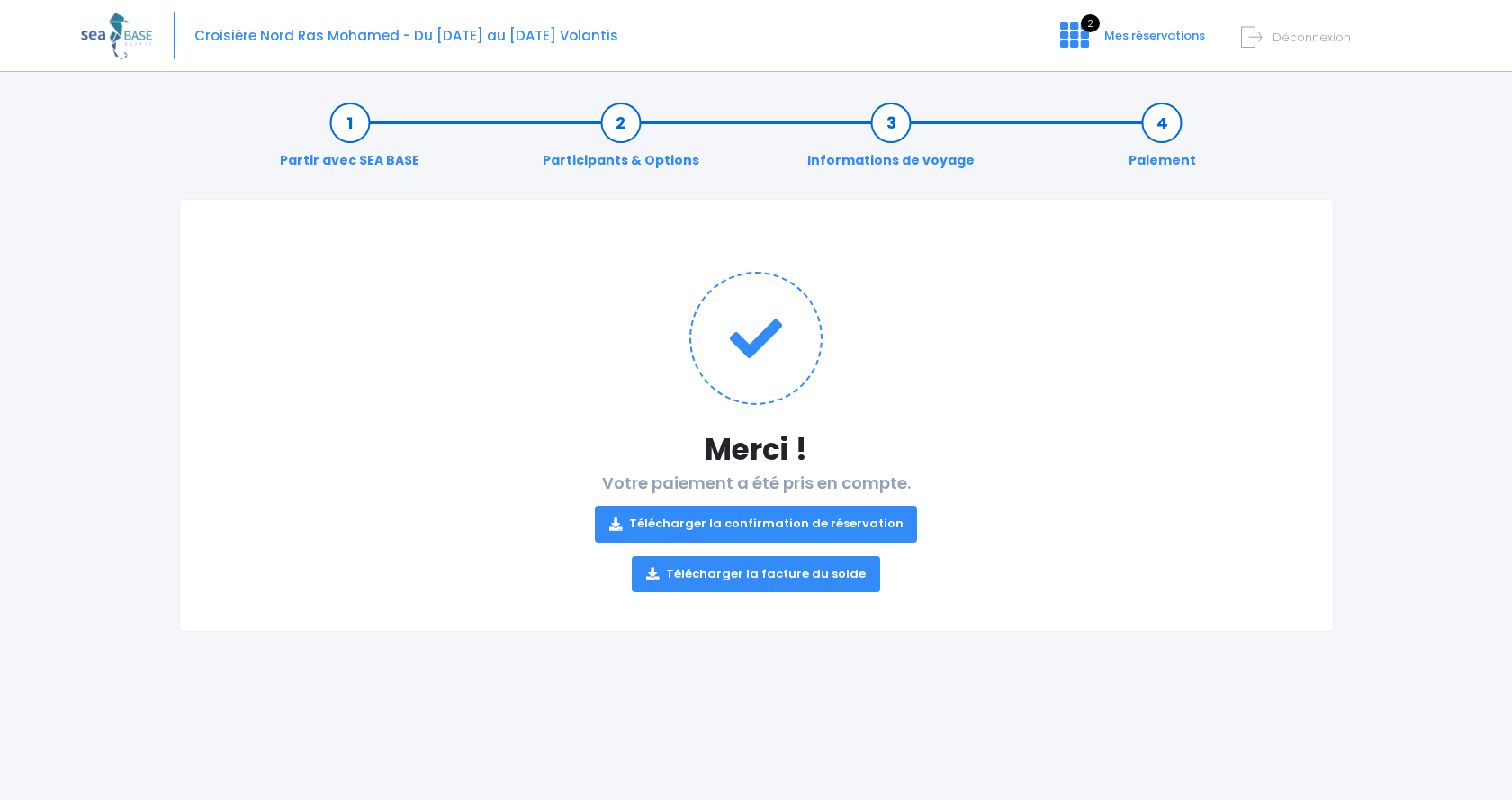
click at [777, 522] on link "Télécharger la confirmation de réservation" at bounding box center [756, 524] width 323 height 36
click at [757, 574] on link "Télécharger la facture du solde" at bounding box center [756, 574] width 249 height 36
click at [1134, 36] on span "Mes réservations" at bounding box center [1154, 35] width 100 height 17
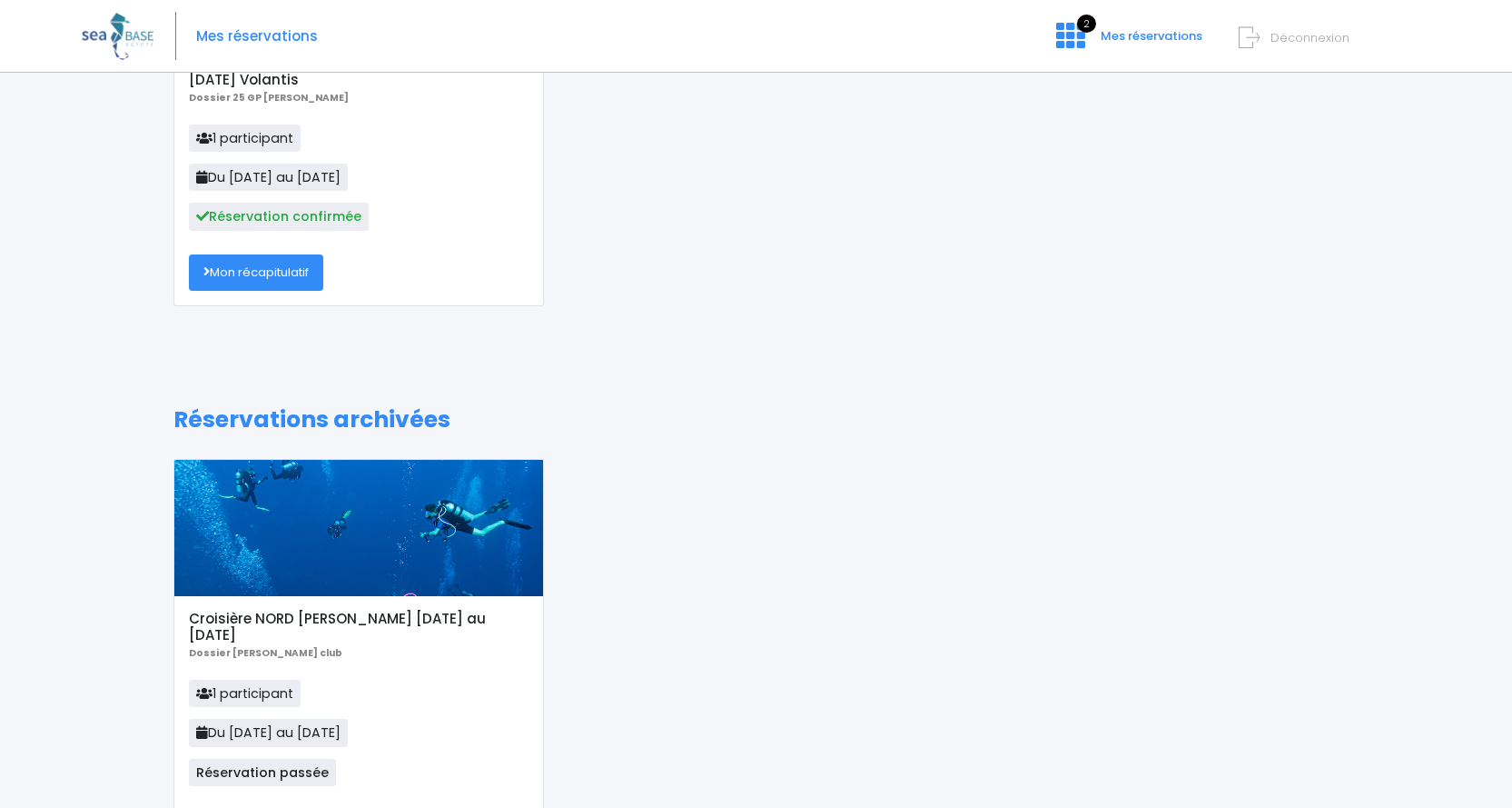
scroll to position [91, 0]
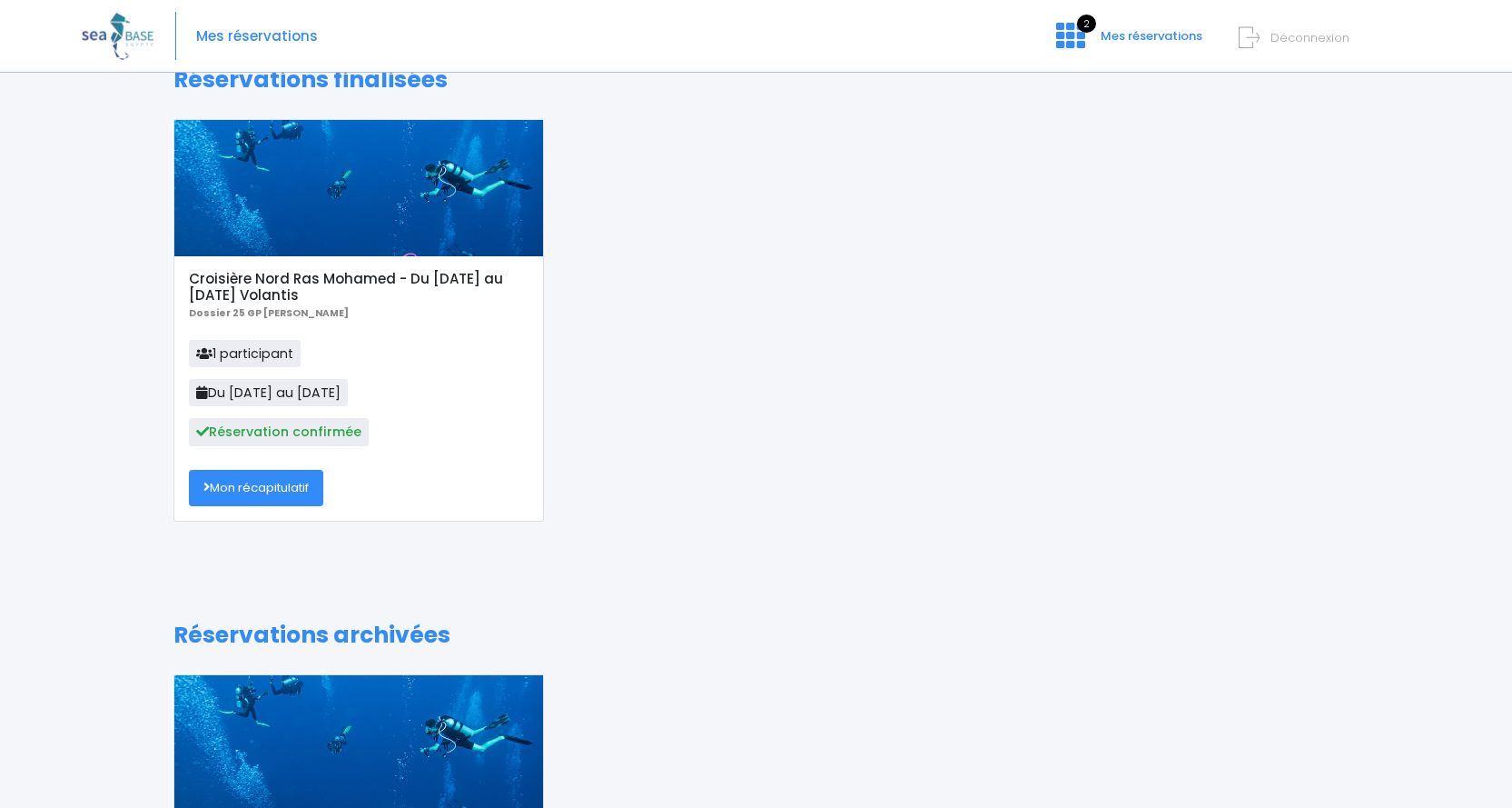
click at [279, 488] on link "Mon récapitulatif" at bounding box center [256, 488] width 134 height 37
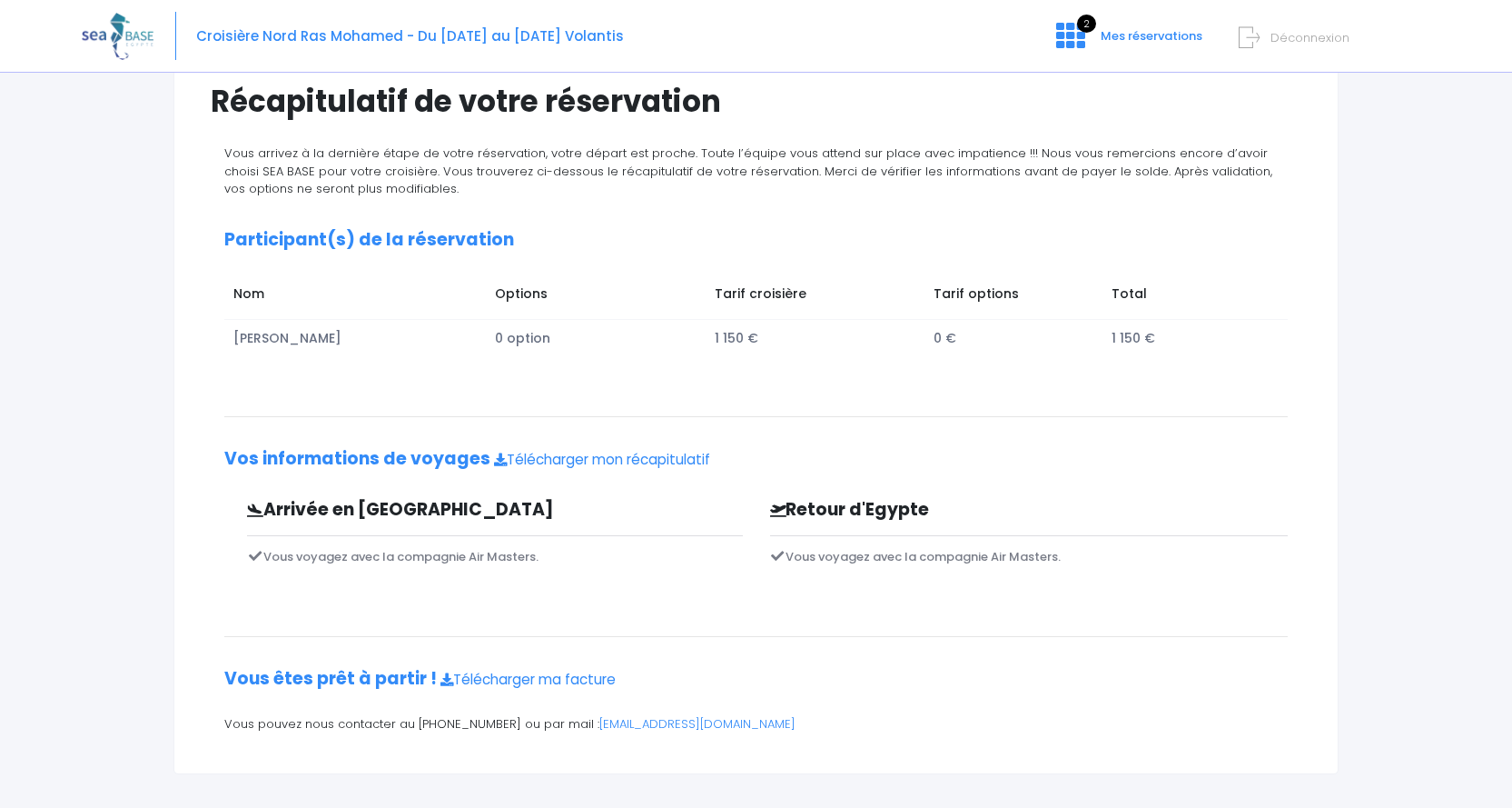
scroll to position [157, 0]
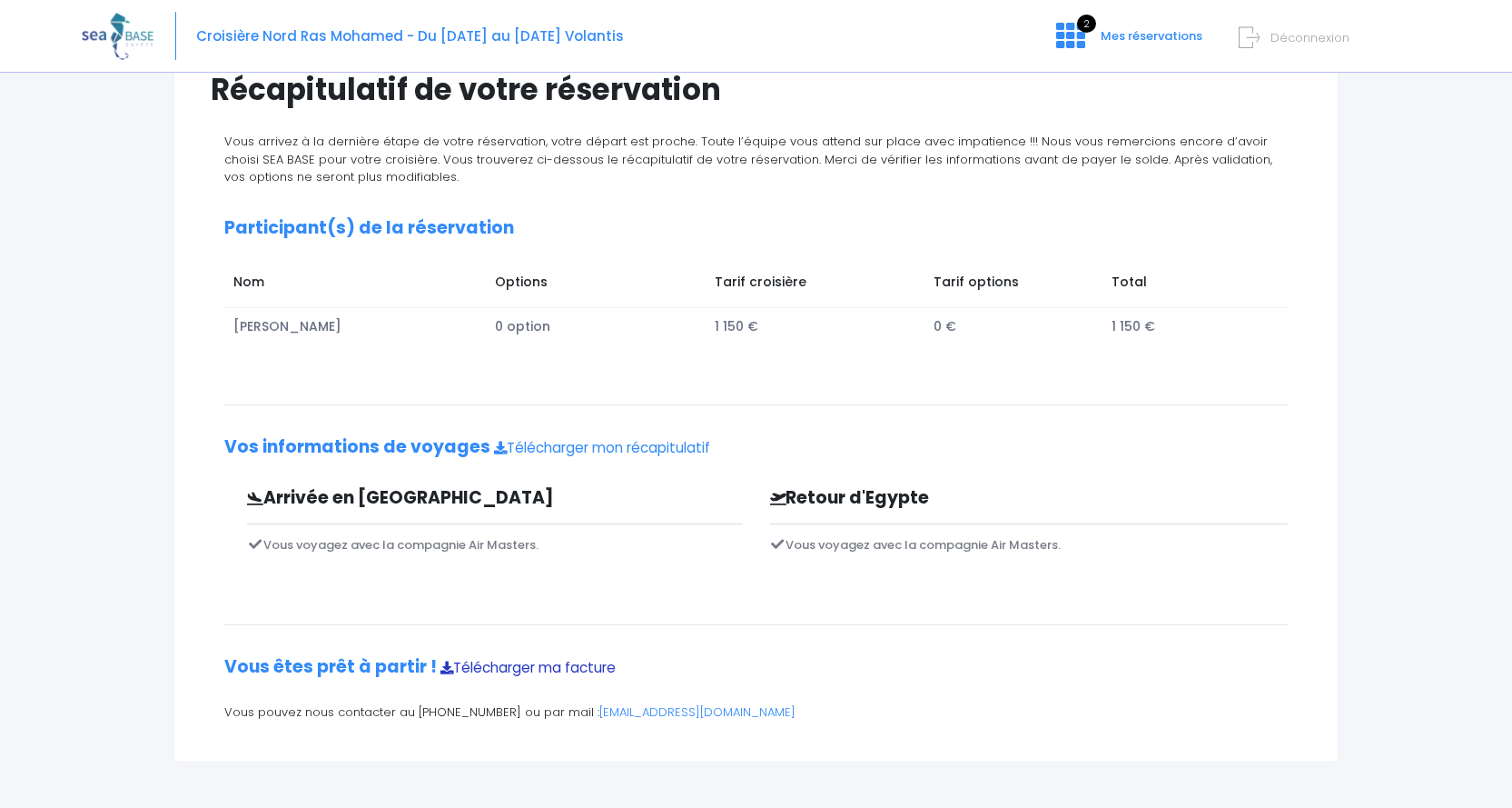
click at [549, 666] on link "Télécharger ma facture" at bounding box center [529, 667] width 176 height 19
